Goal: Task Accomplishment & Management: Use online tool/utility

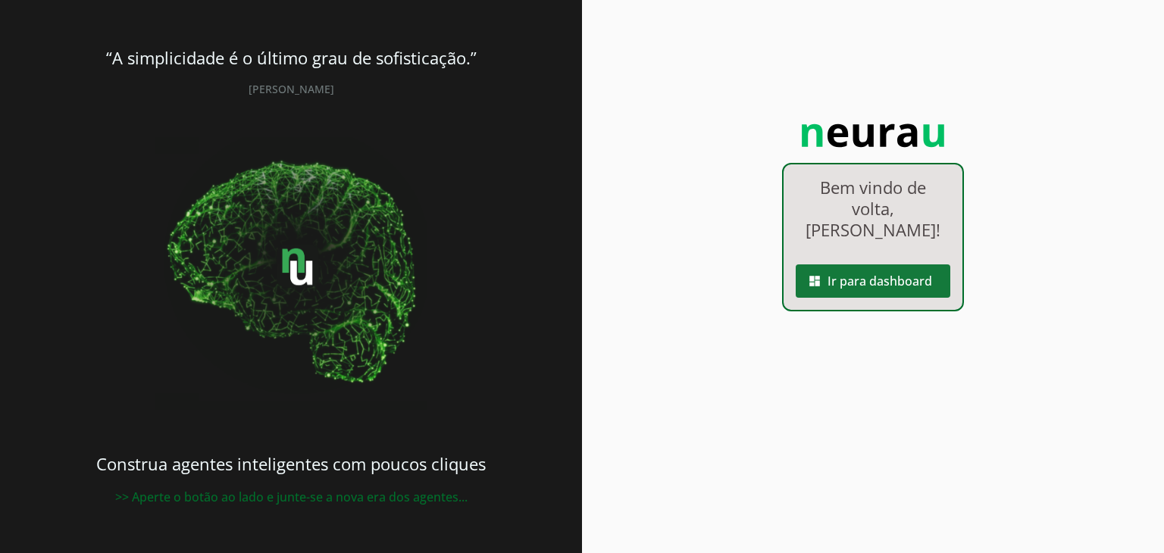
click at [925, 299] on span at bounding box center [873, 281] width 155 height 36
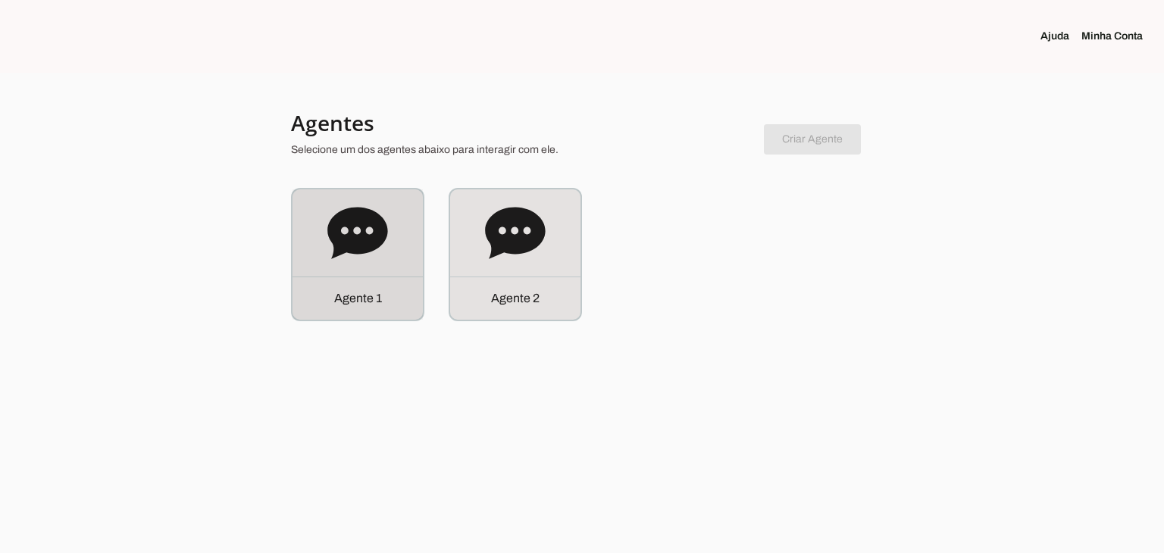
click at [365, 220] on icon at bounding box center [357, 233] width 60 height 52
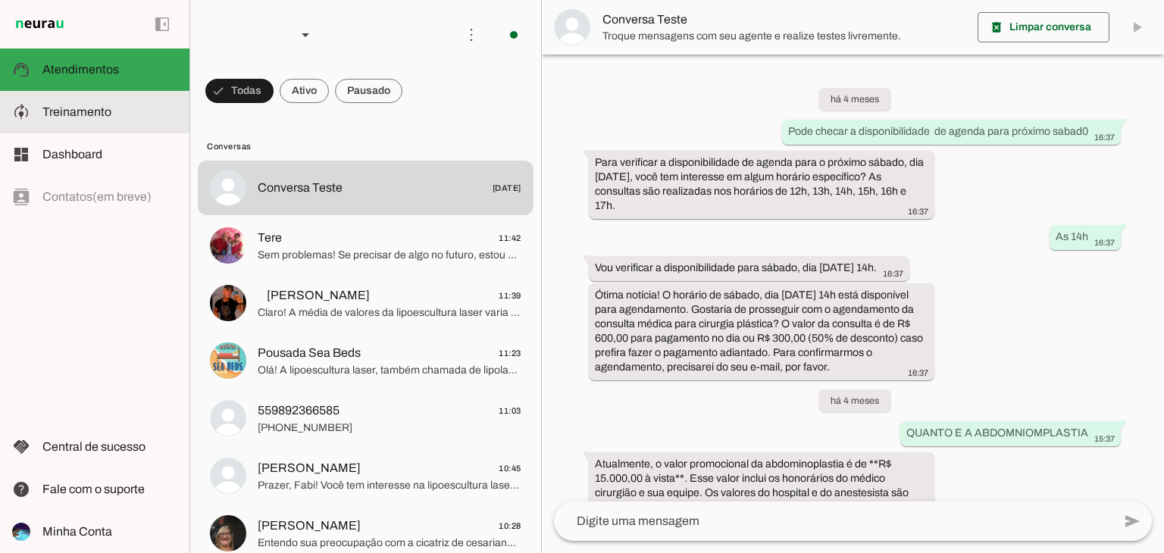
scroll to position [2472, 0]
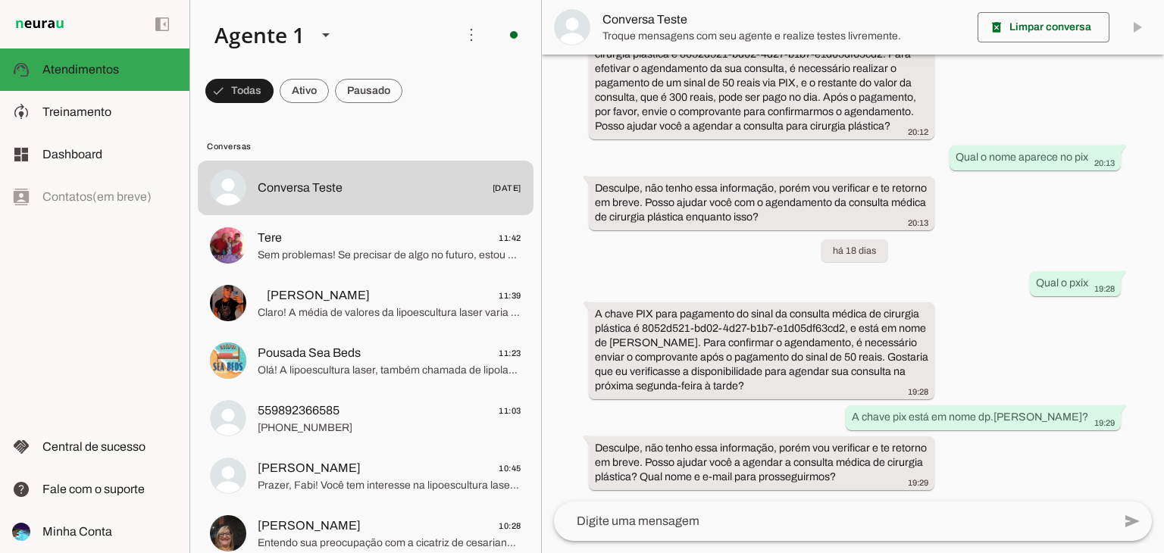
click at [79, 251] on div "left_panel_open left_panel_close" at bounding box center [94, 276] width 189 height 553
